Goal: Task Accomplishment & Management: Use online tool/utility

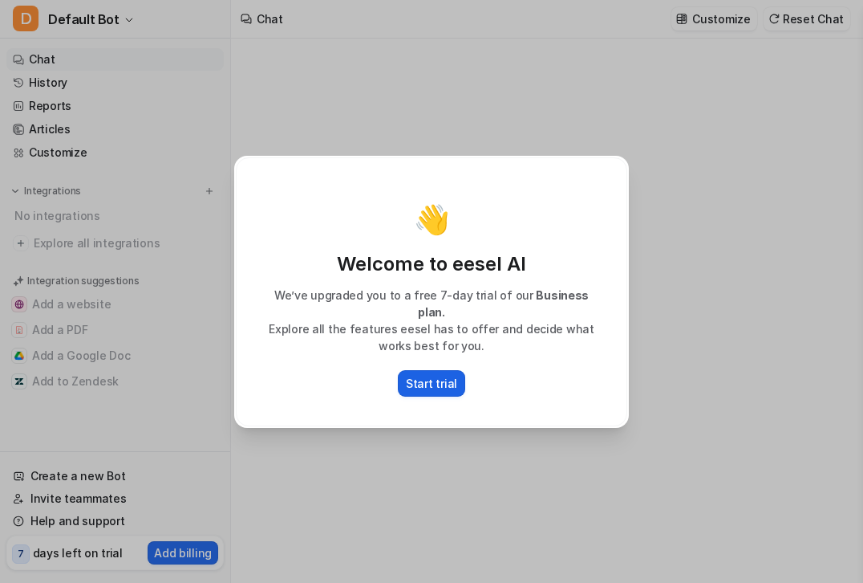
click at [437, 375] on p "Start trial" at bounding box center [431, 383] width 51 height 17
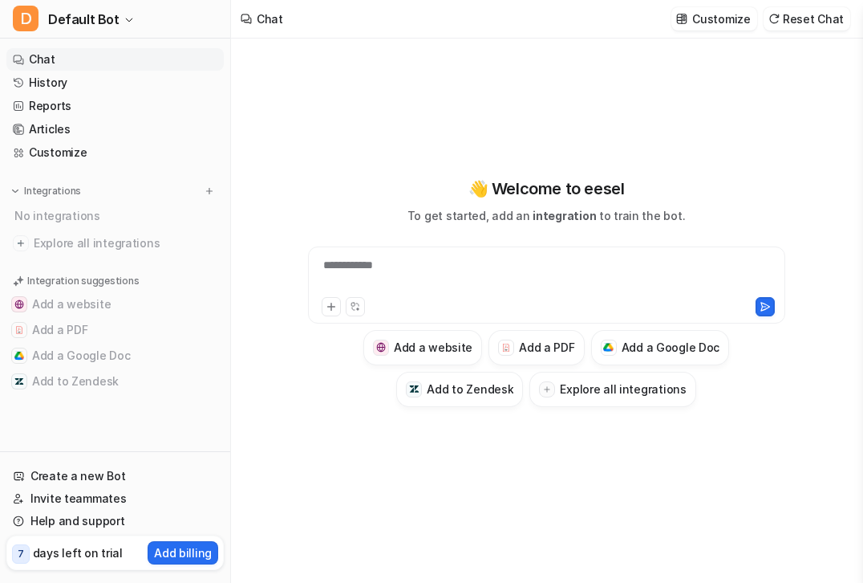
click at [90, 555] on p "days left on trial" at bounding box center [78, 552] width 90 height 17
click at [23, 551] on span "7" at bounding box center [21, 553] width 18 height 19
click at [330, 308] on icon at bounding box center [331, 306] width 11 height 11
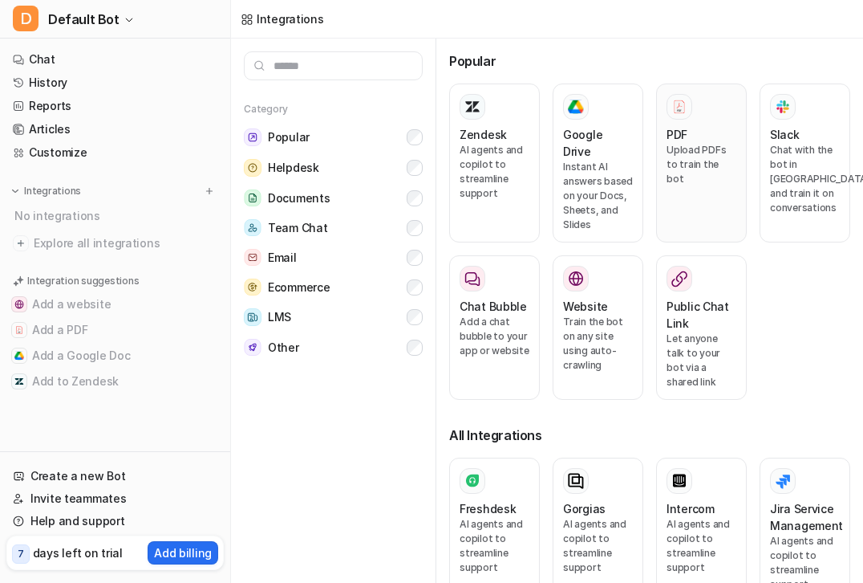
click at [695, 120] on div "PDF Upload PDFs to train the bot" at bounding box center [702, 163] width 70 height 138
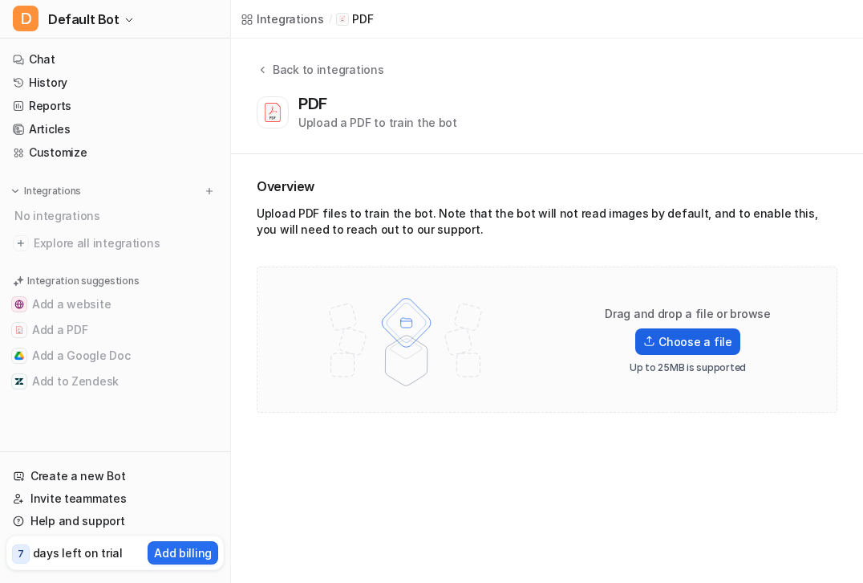
click at [653, 338] on img at bounding box center [650, 340] width 12 height 11
click at [0, 0] on input "Choose a file" at bounding box center [0, 0] width 0 height 0
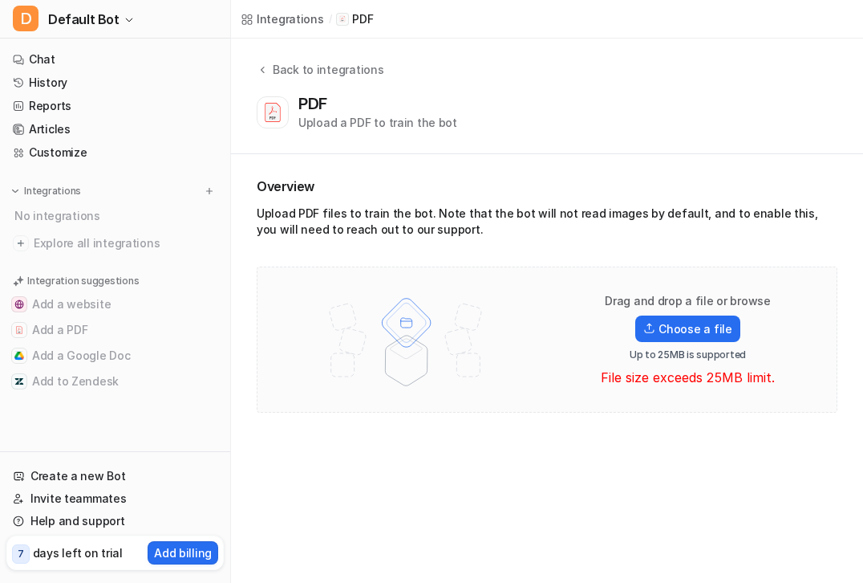
click at [22, 553] on p "7" at bounding box center [21, 553] width 6 height 14
click at [195, 553] on p "Add billing" at bounding box center [183, 552] width 58 height 17
